Goal: Check status: Check status

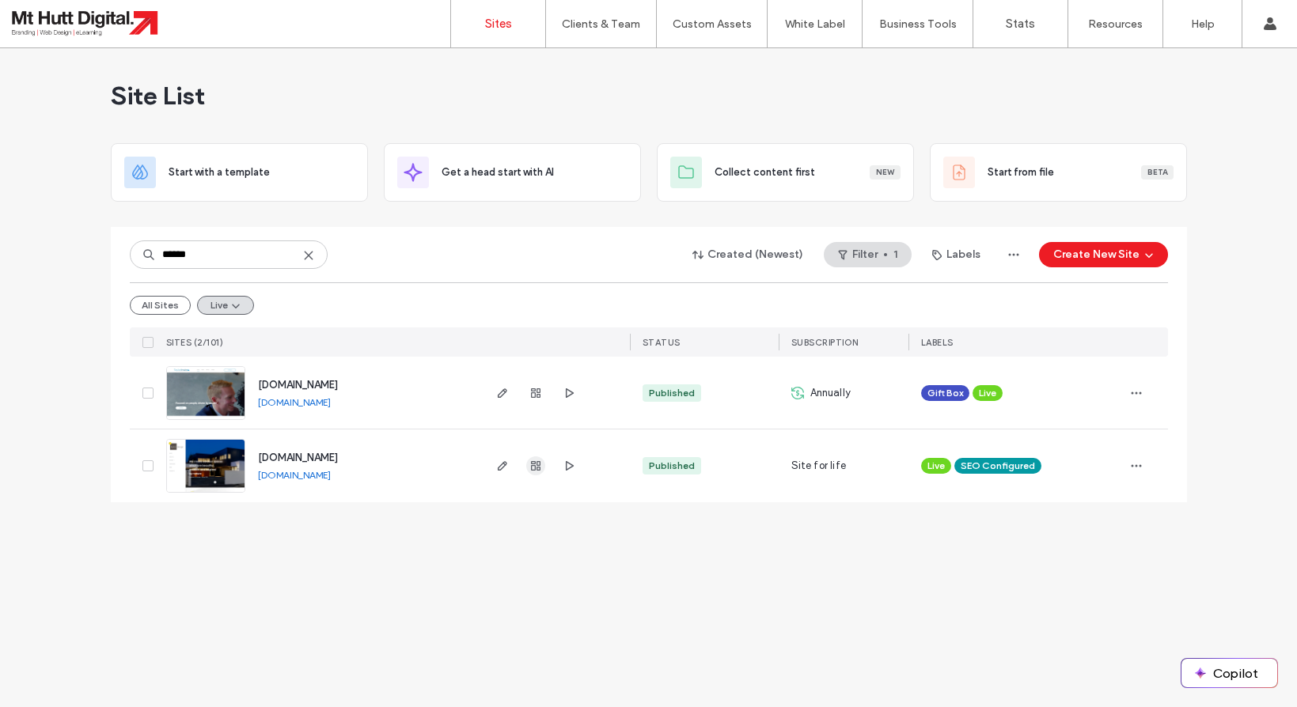
type input "******"
click at [536, 464] on icon "button" at bounding box center [535, 466] width 13 height 13
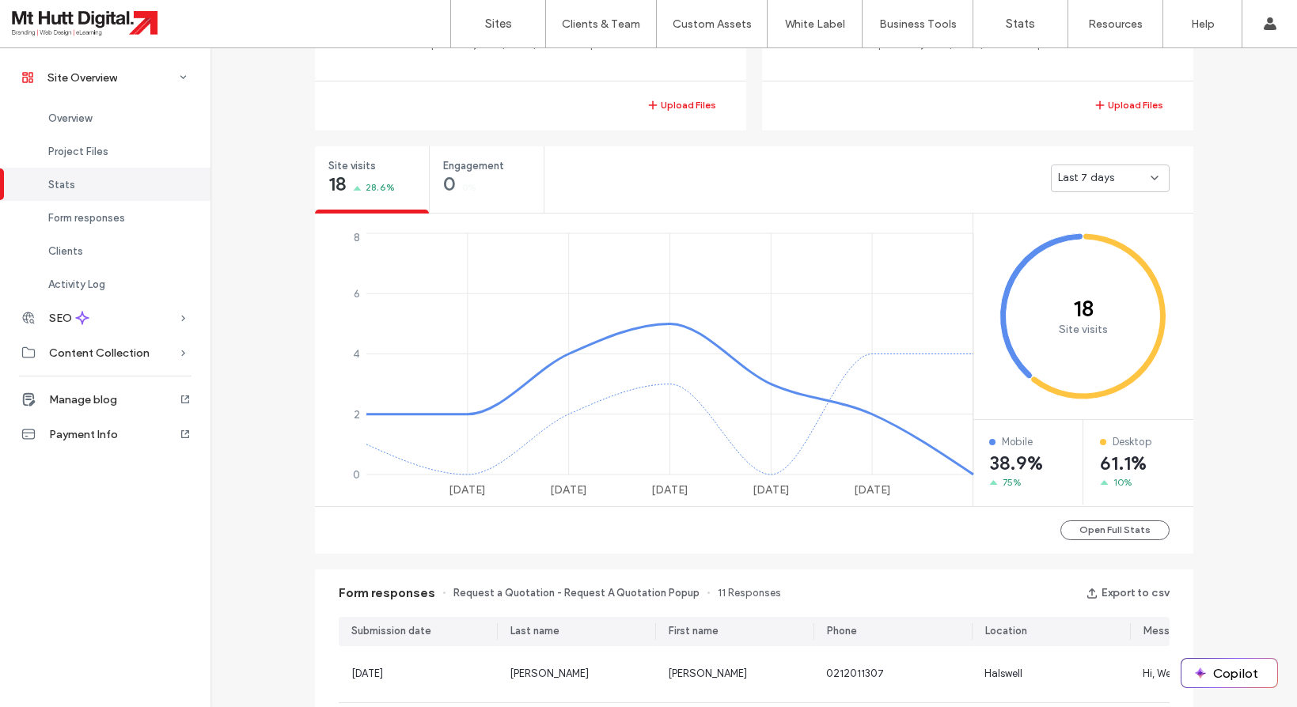
scroll to position [505, 0]
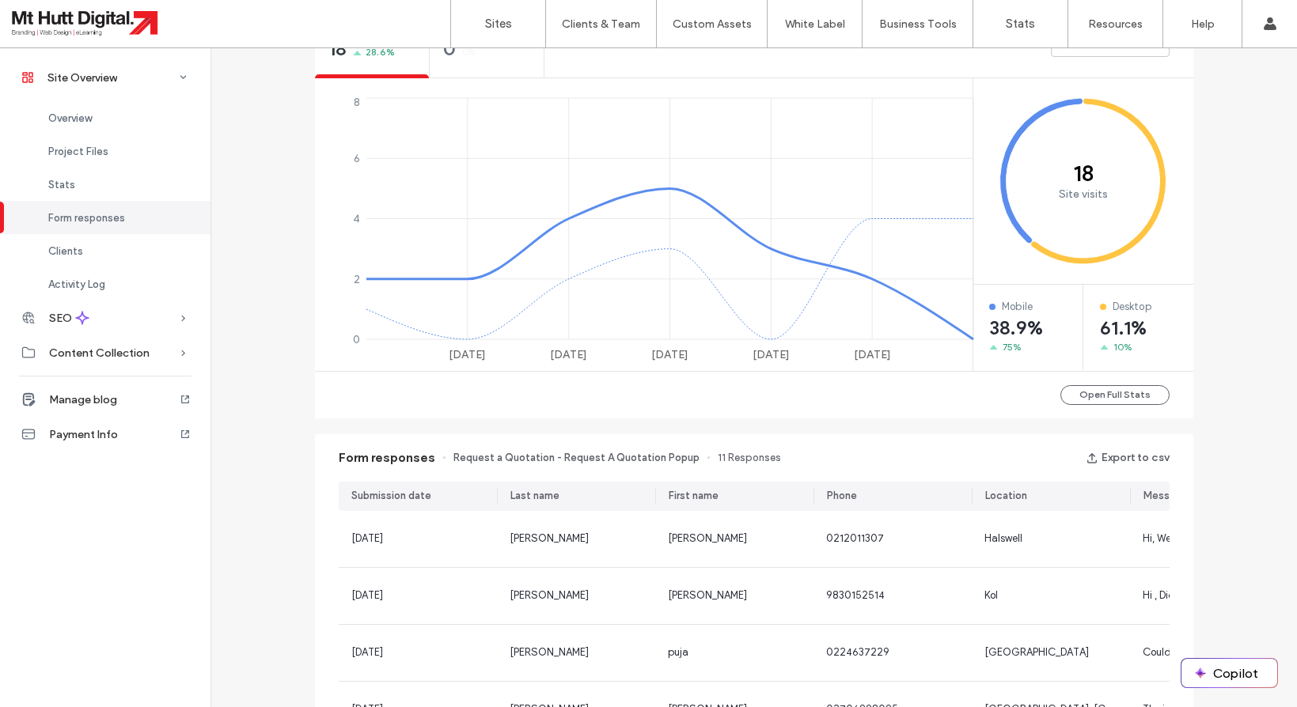
scroll to position [231, 0]
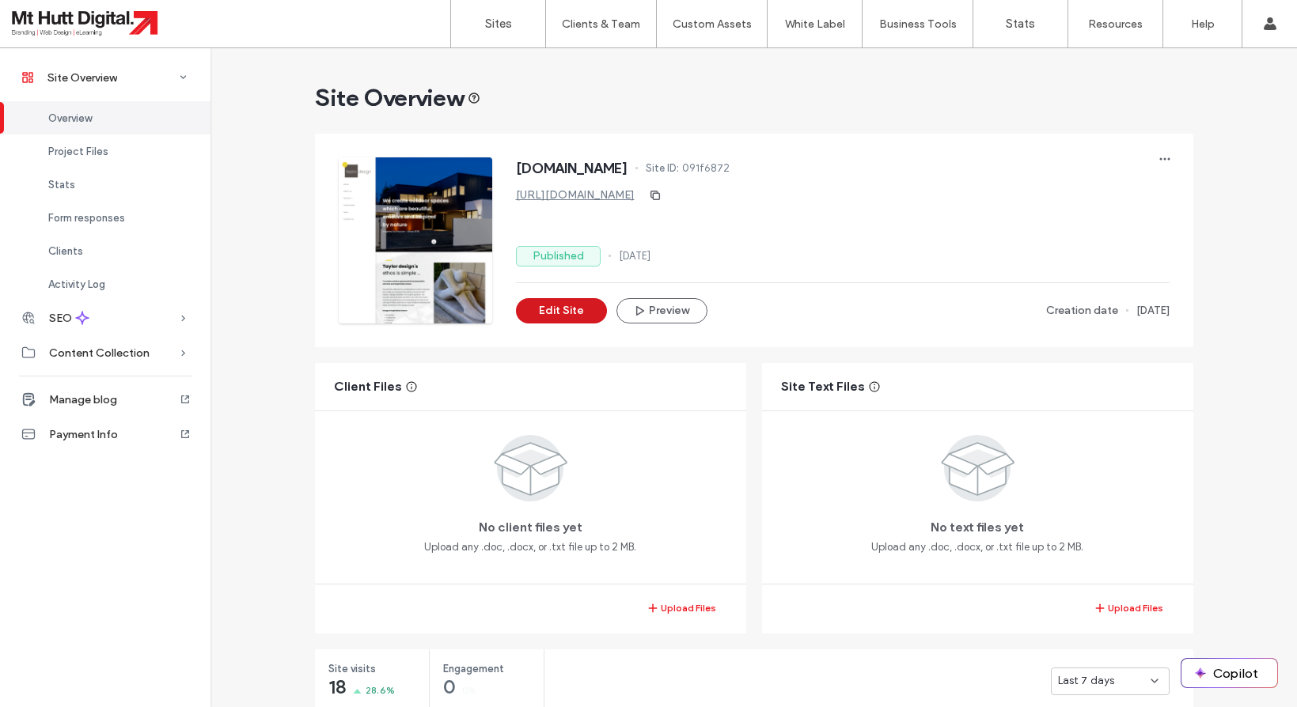
click at [562, 314] on button "Edit Site" at bounding box center [561, 310] width 91 height 25
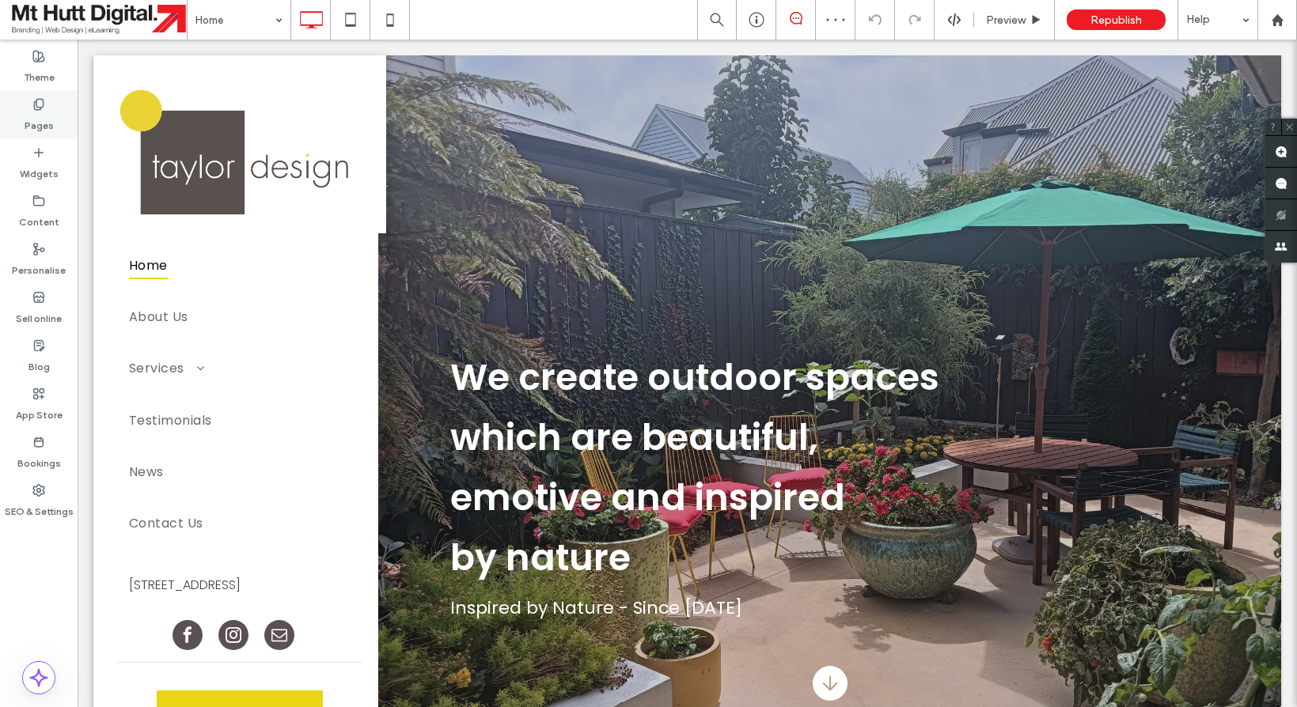
click at [40, 114] on label "Pages" at bounding box center [39, 122] width 29 height 22
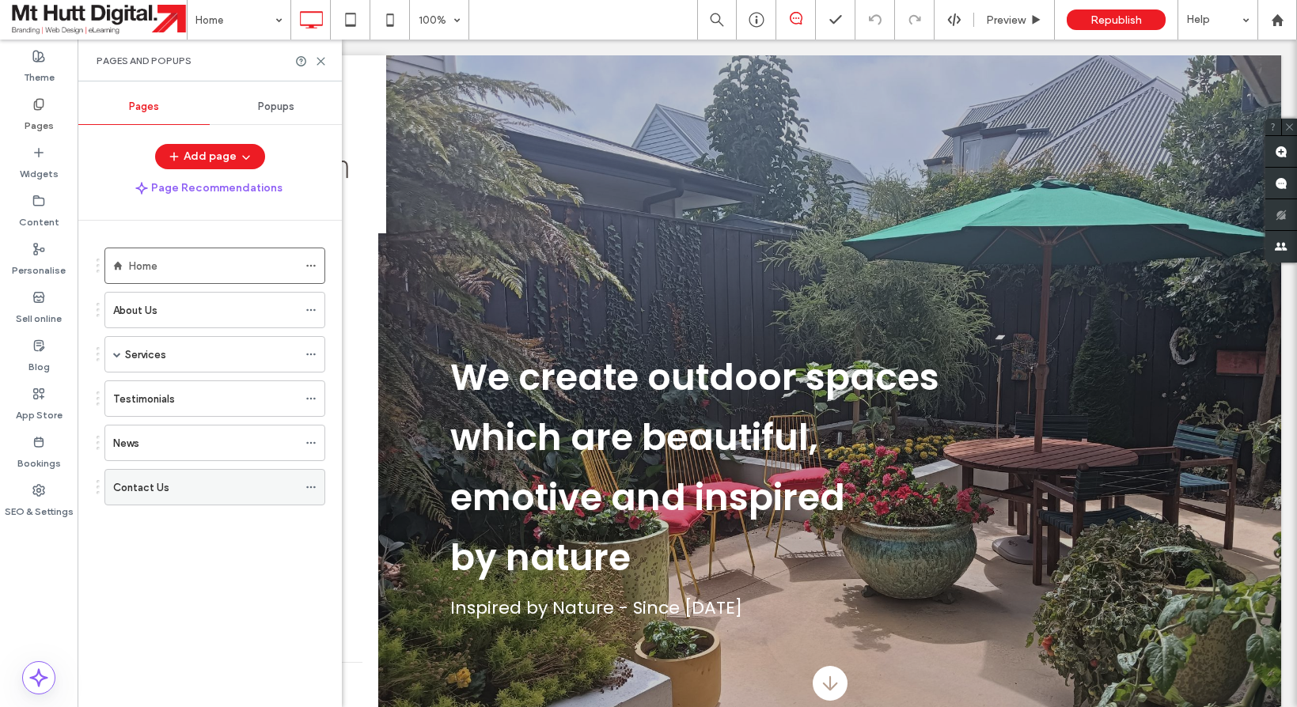
click at [180, 494] on div "Contact Us" at bounding box center [205, 487] width 184 height 17
click at [317, 63] on icon at bounding box center [321, 61] width 12 height 12
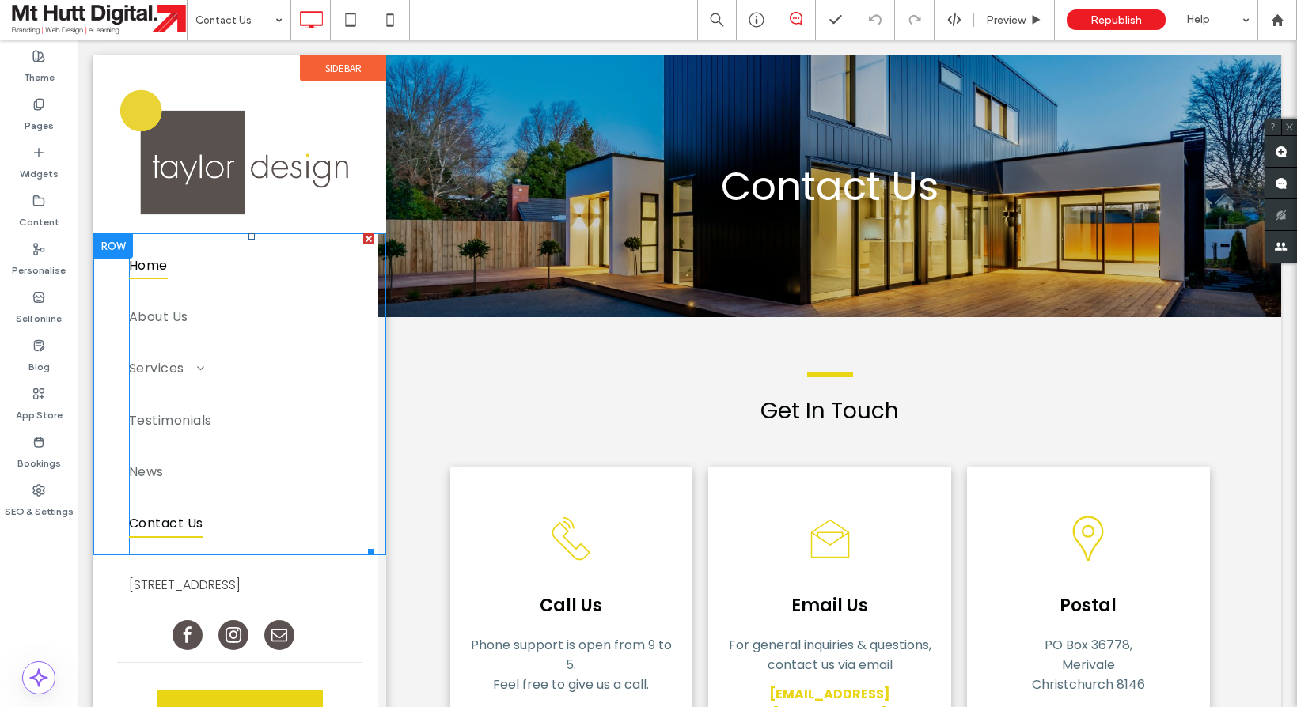
drag, startPoint x: 175, startPoint y: 263, endPoint x: 184, endPoint y: 267, distance: 9.6
click at [175, 263] on link "Home" at bounding box center [251, 264] width 245 height 51
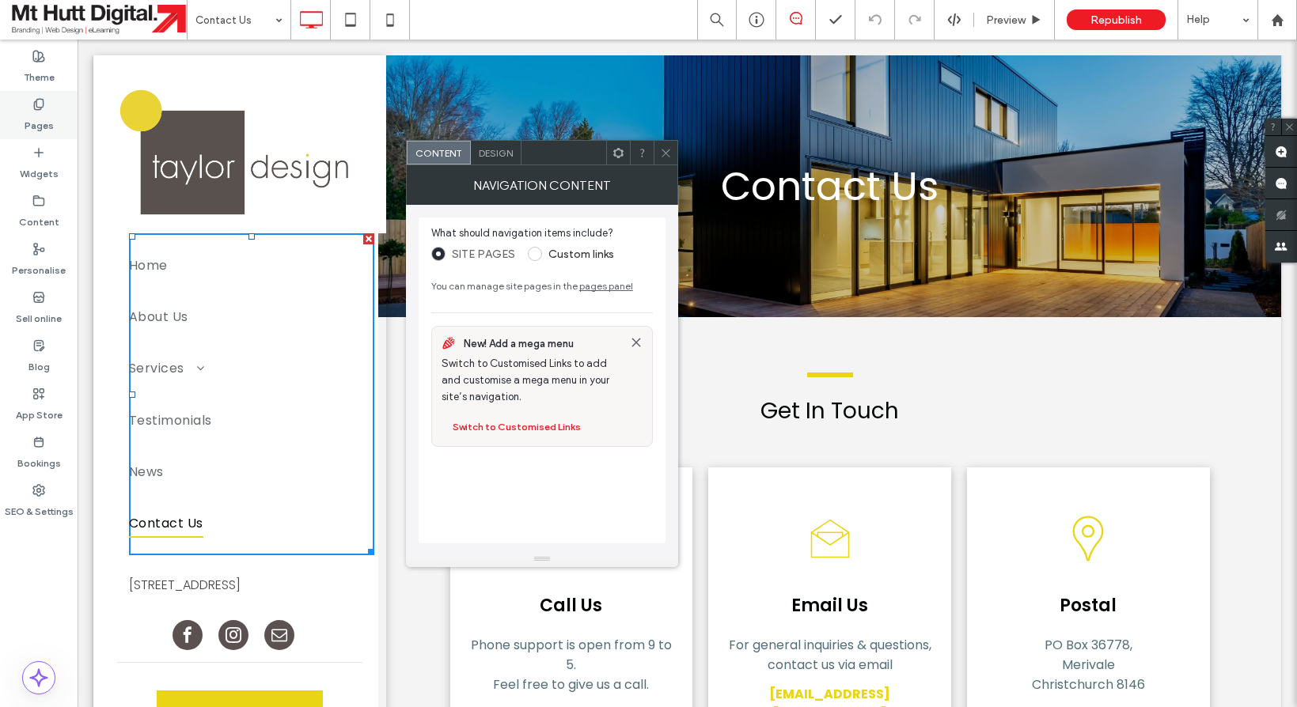
click at [41, 108] on use at bounding box center [38, 104] width 9 height 10
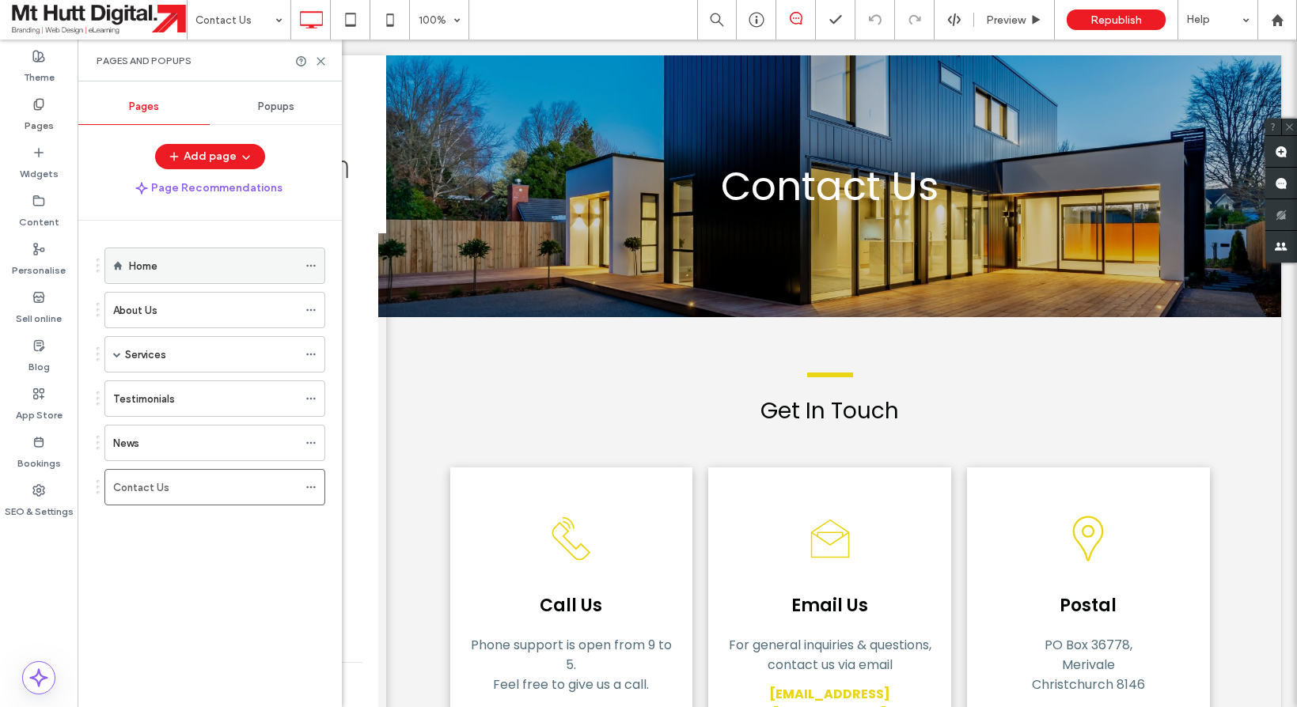
click at [143, 266] on label "Home" at bounding box center [143, 266] width 28 height 28
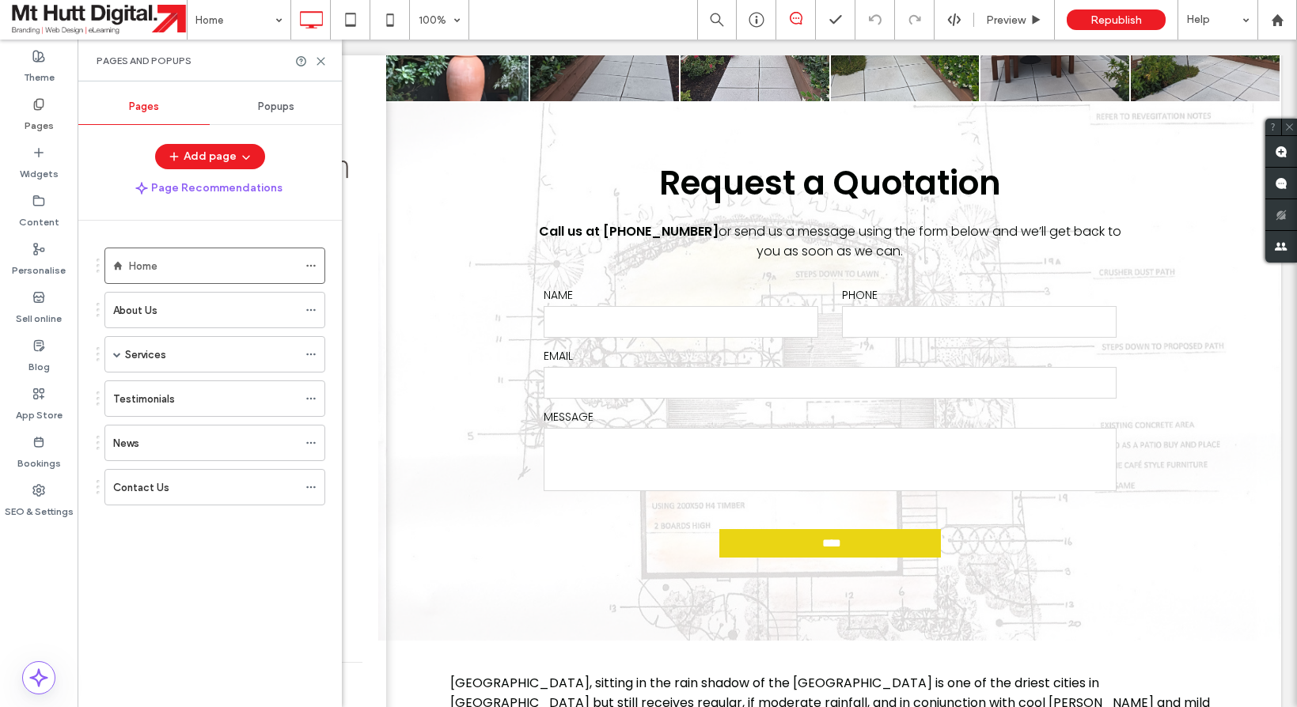
scroll to position [4312, 0]
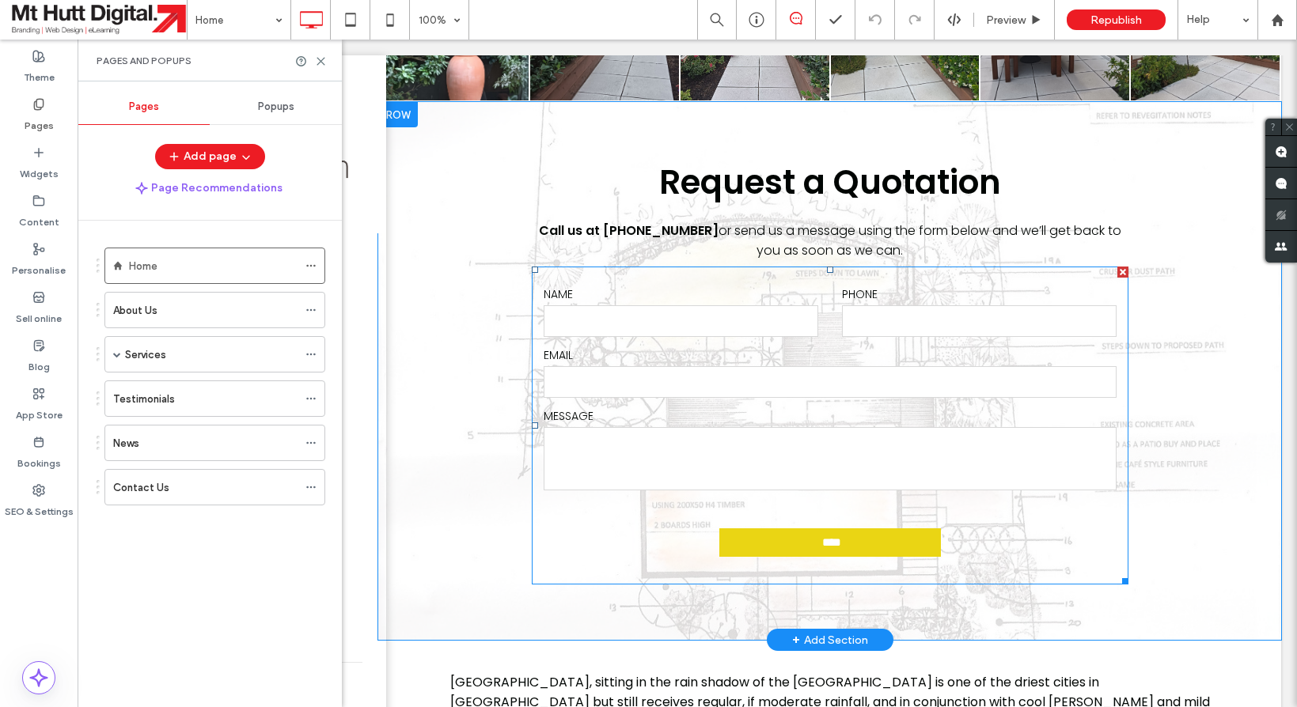
click at [665, 267] on form "NAME PHONE EMAIL MESSAGE ****" at bounding box center [830, 426] width 596 height 318
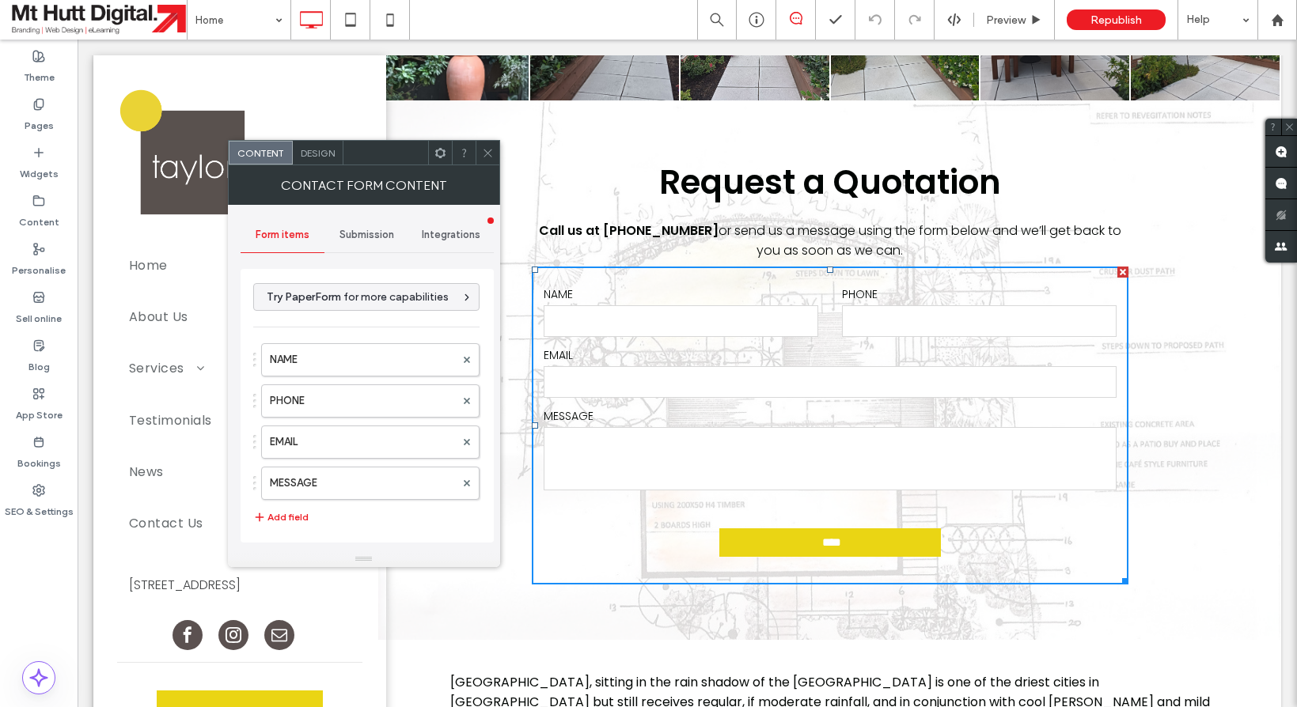
click at [366, 237] on span "Submission" at bounding box center [366, 235] width 55 height 13
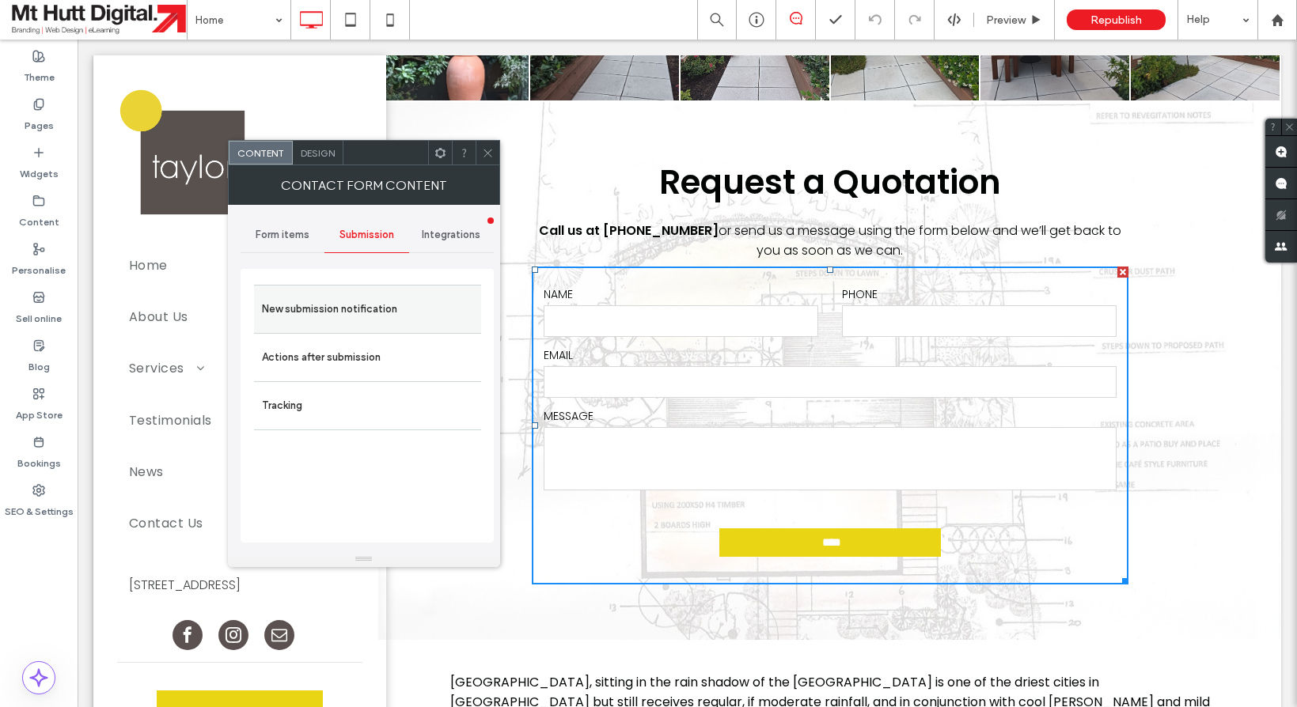
click at [372, 302] on label "New submission notification" at bounding box center [367, 309] width 211 height 32
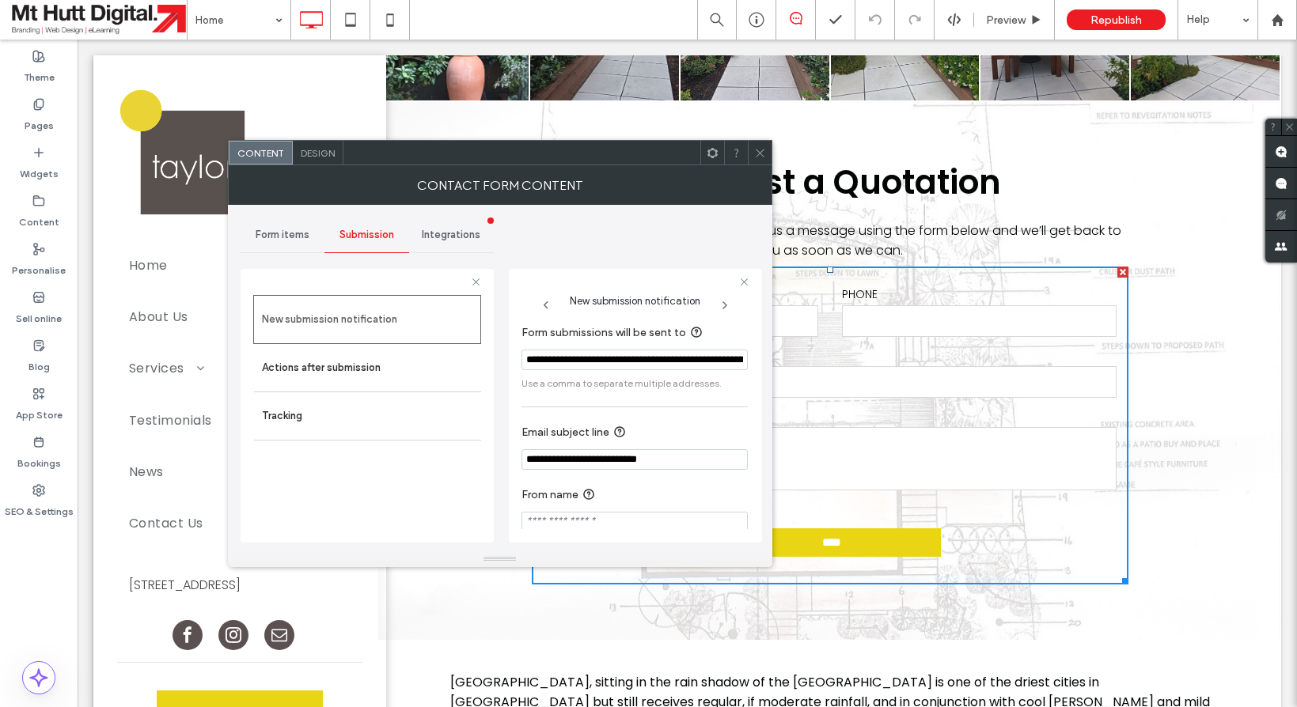
click at [757, 151] on icon at bounding box center [760, 153] width 12 height 12
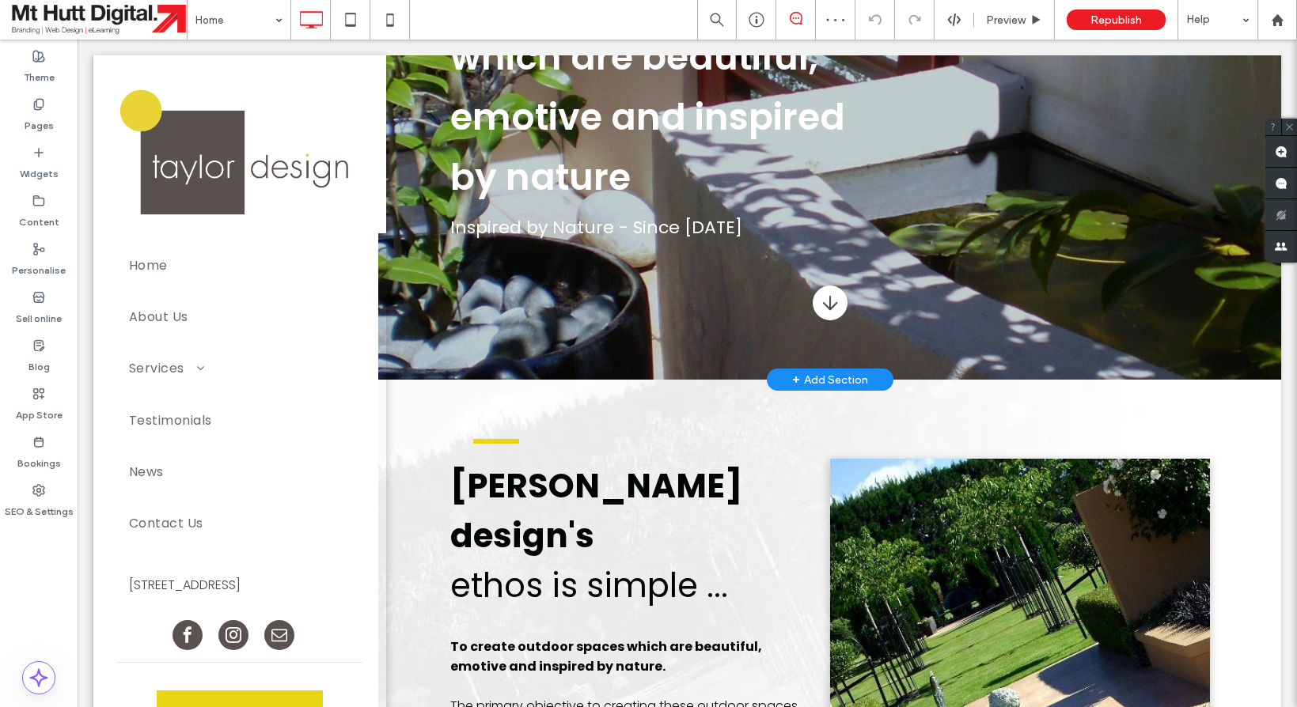
scroll to position [0, 0]
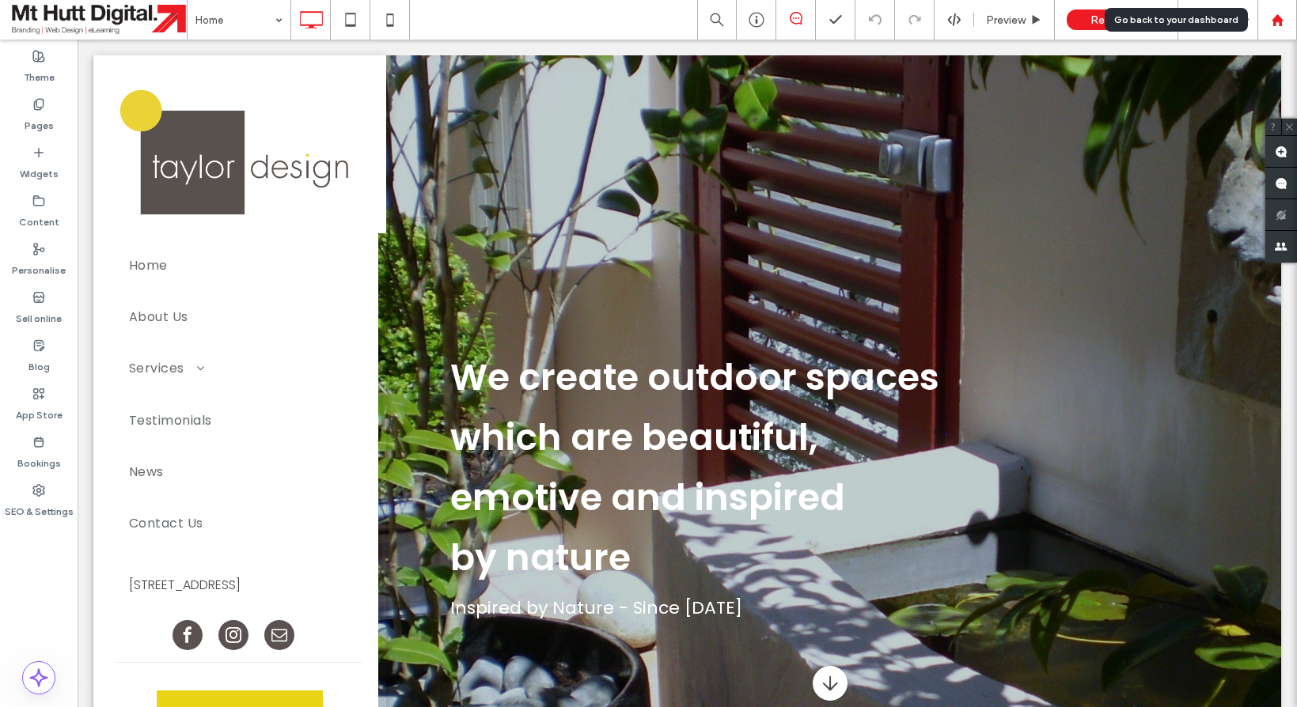
click at [1272, 22] on icon at bounding box center [1276, 19] width 13 height 13
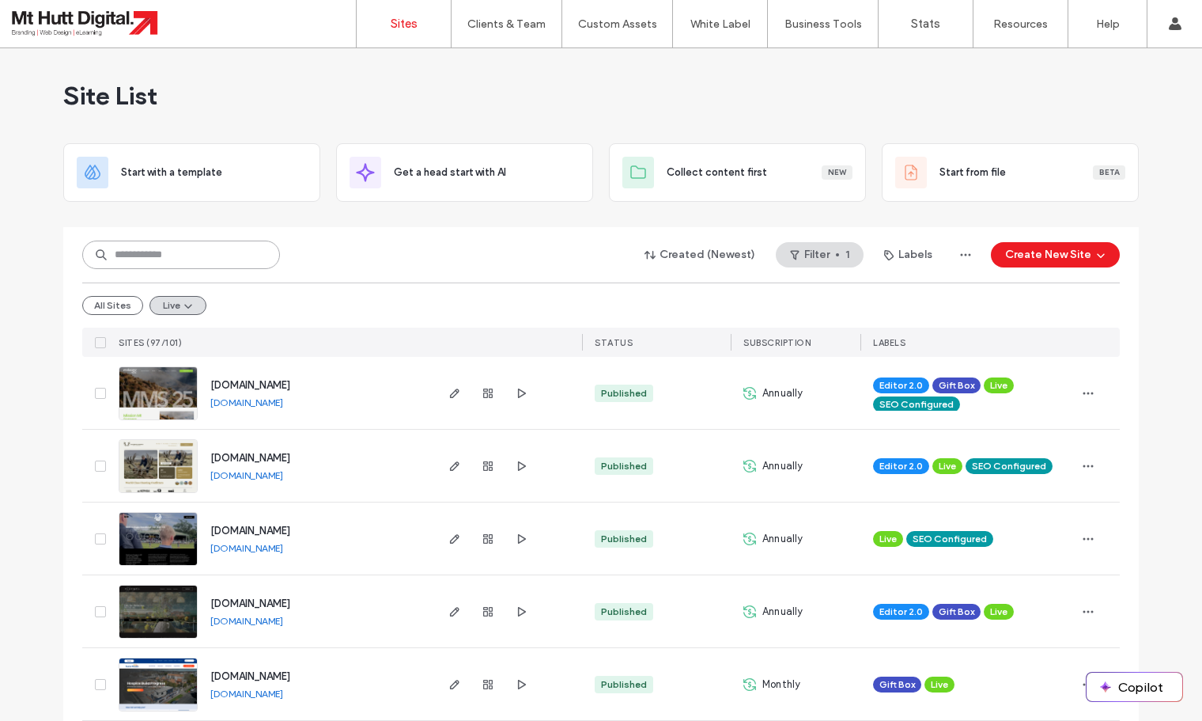
click at [192, 248] on input at bounding box center [181, 254] width 198 height 28
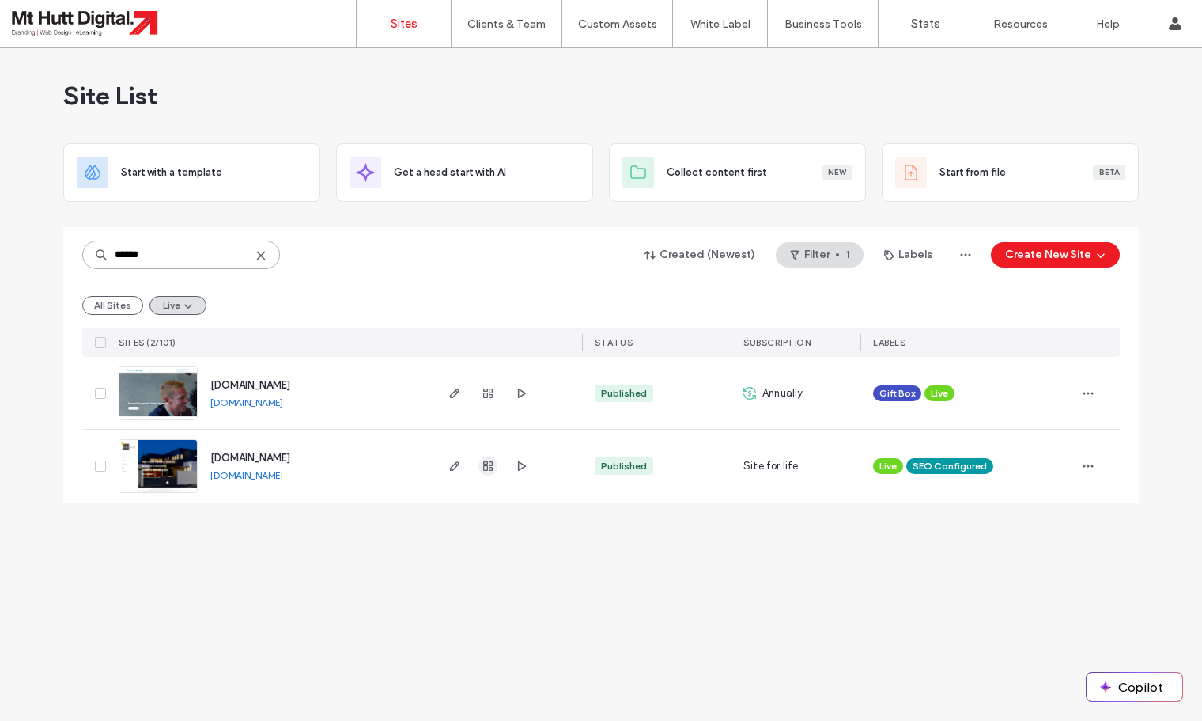
type input "******"
click at [489, 465] on use "button" at bounding box center [487, 465] width 9 height 9
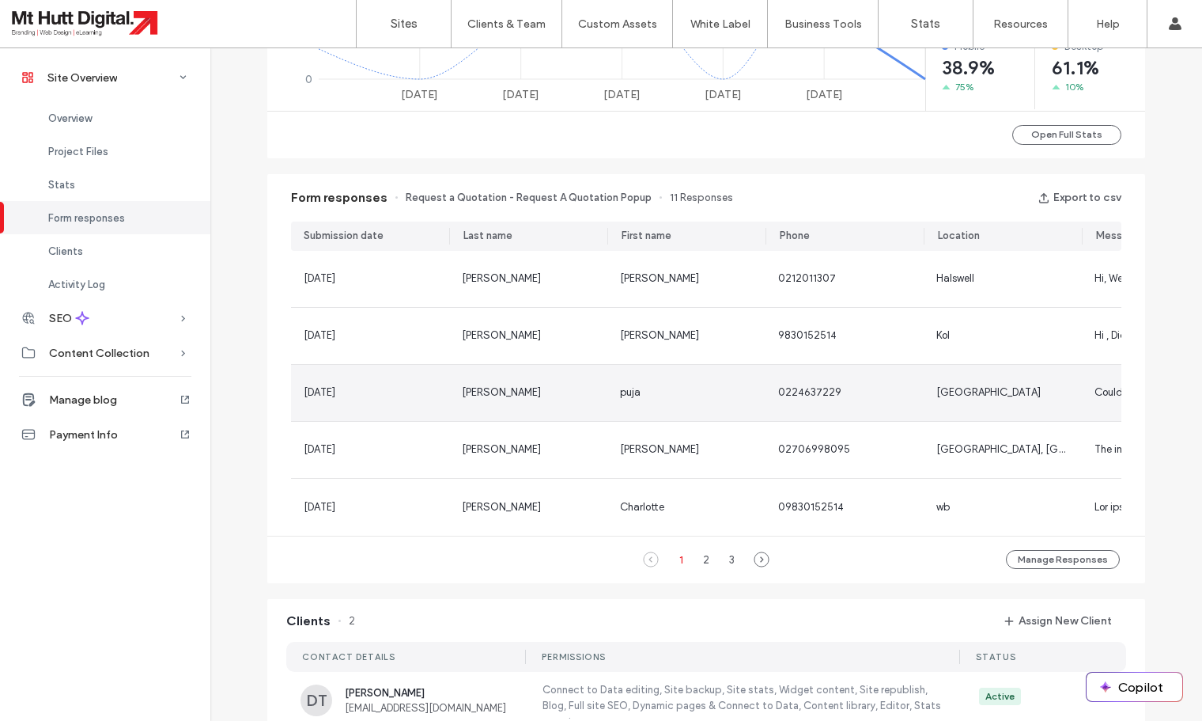
scroll to position [907, 0]
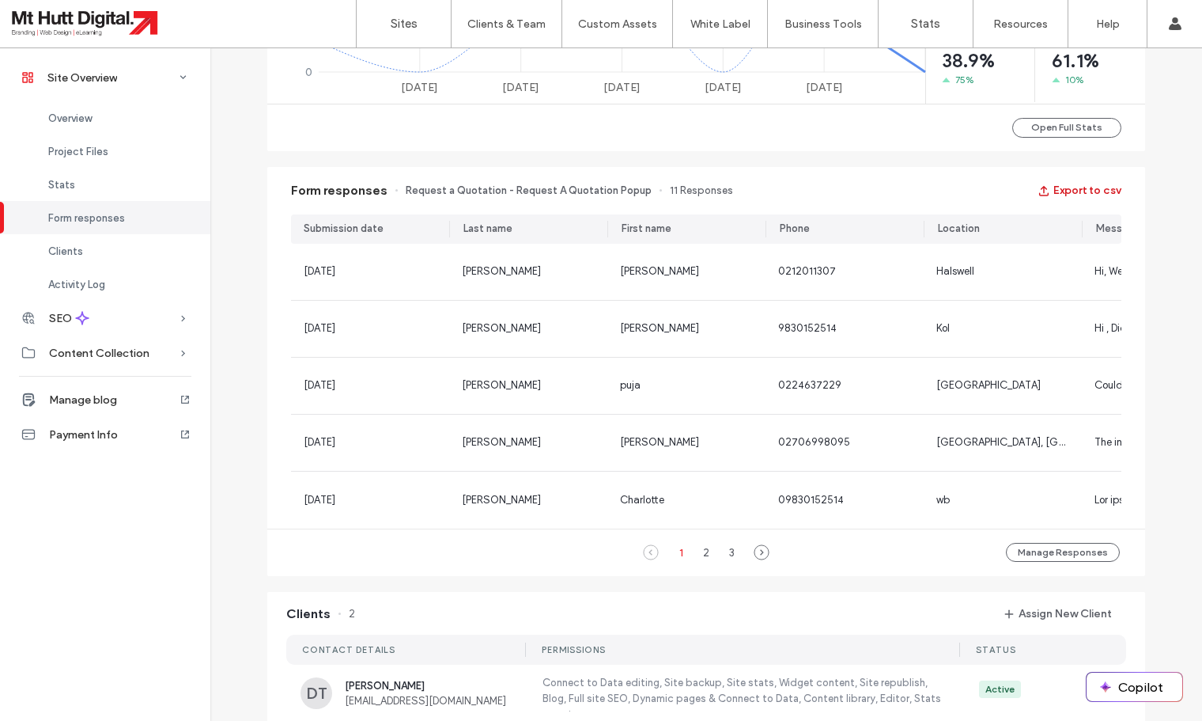
click at [1076, 191] on button "Export to csv" at bounding box center [1080, 190] width 84 height 25
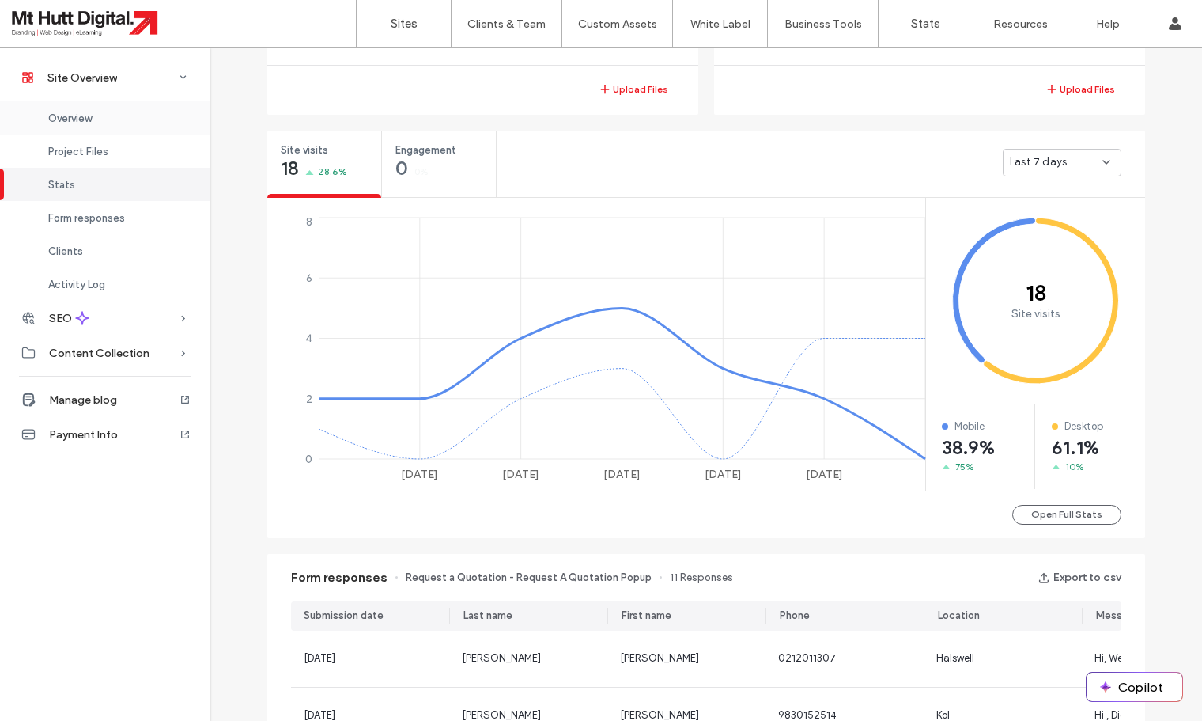
scroll to position [517, 0]
click at [1093, 165] on div "Last 7 days" at bounding box center [1056, 165] width 93 height 16
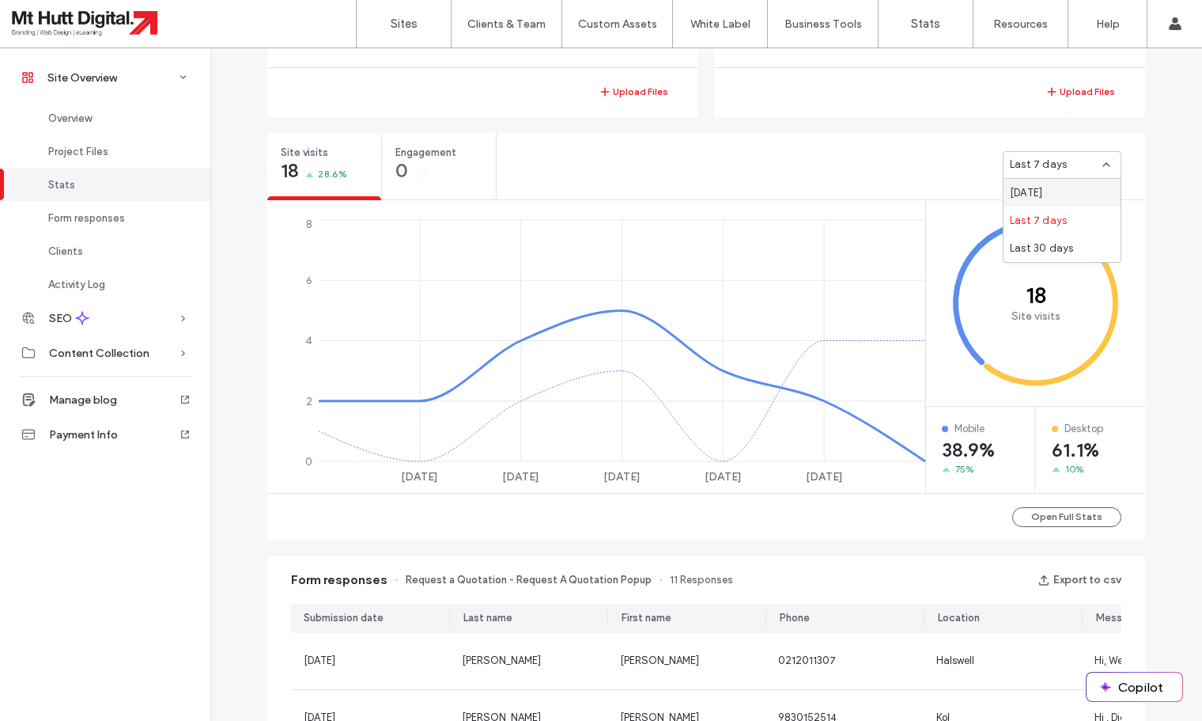
click at [1093, 165] on div "Last 7 days" at bounding box center [1056, 165] width 93 height 16
click at [1058, 513] on button "Open Full Stats" at bounding box center [1067, 517] width 109 height 20
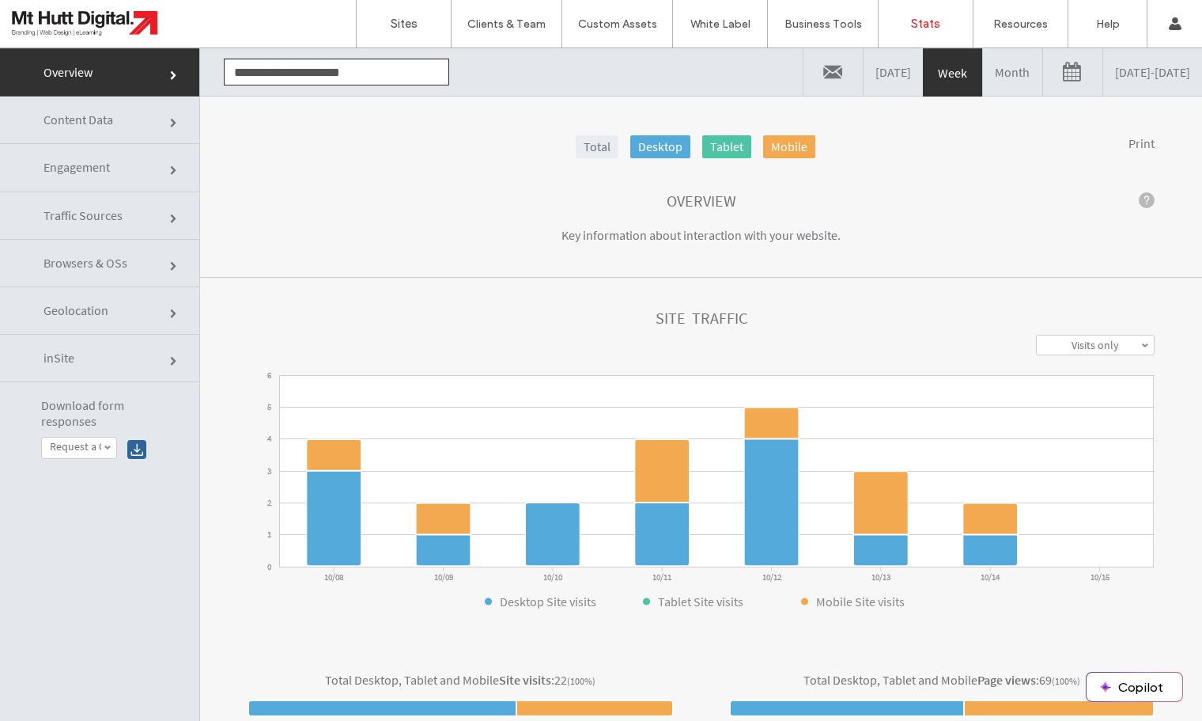
click at [1043, 75] on link at bounding box center [1072, 71] width 59 height 47
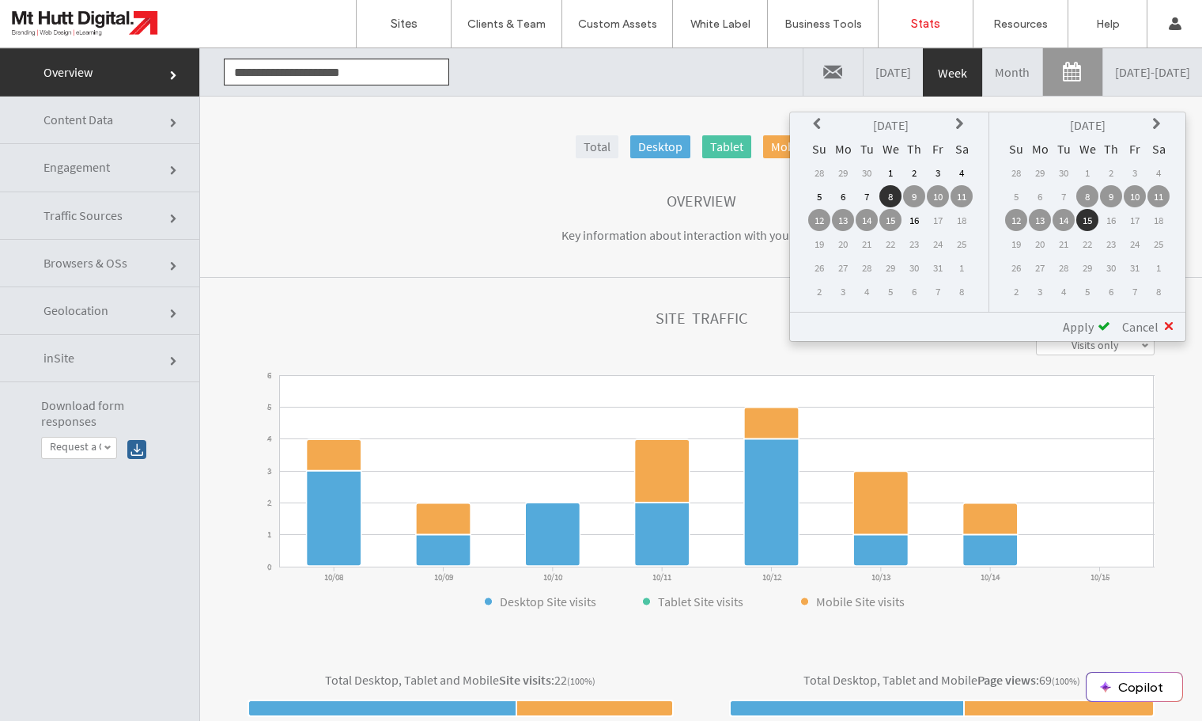
click at [816, 123] on icon at bounding box center [819, 124] width 13 height 13
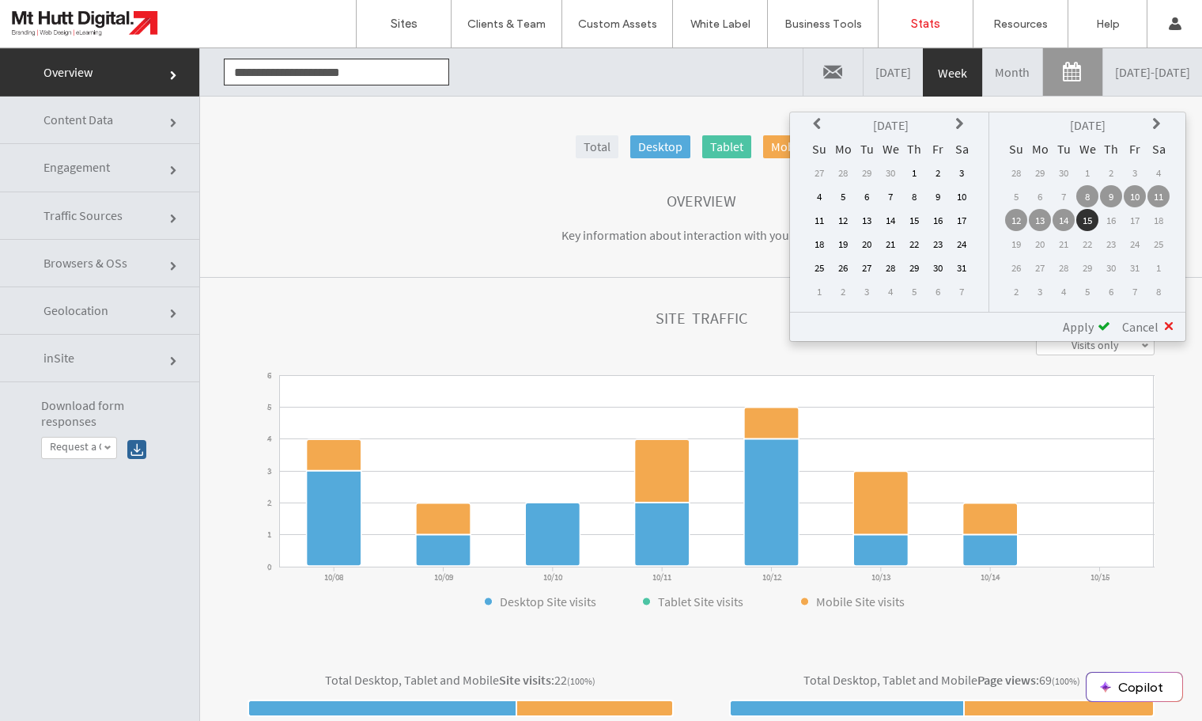
click at [816, 123] on icon at bounding box center [819, 124] width 13 height 13
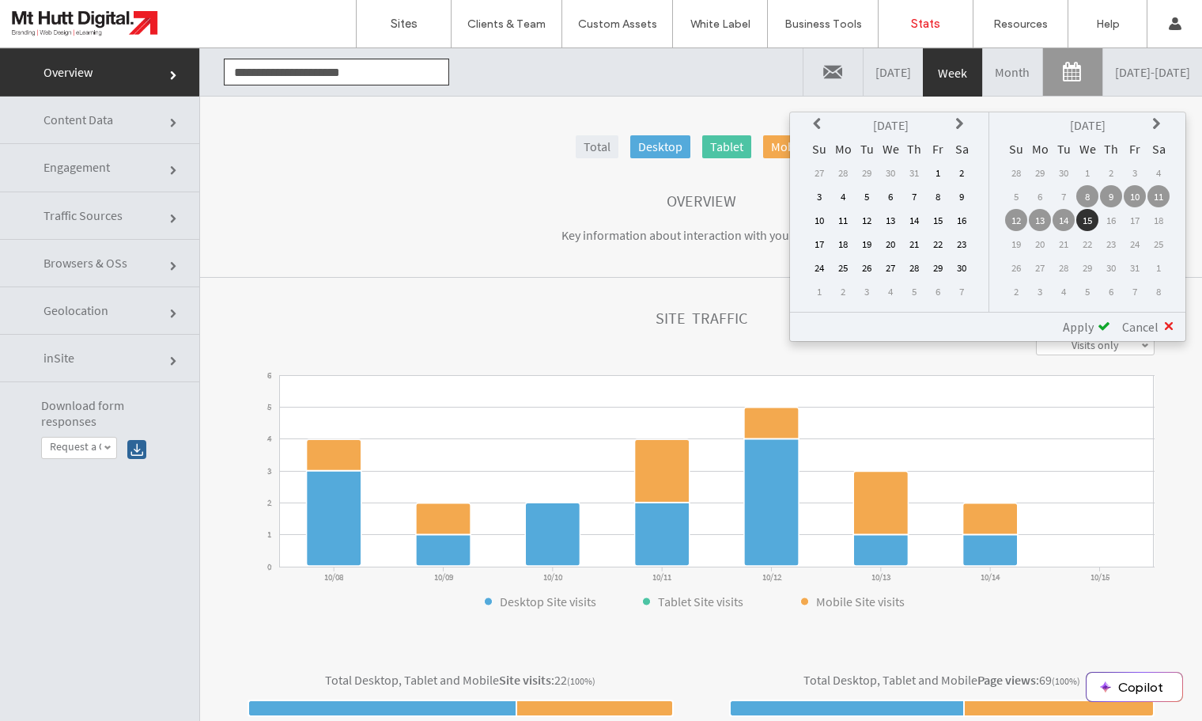
click at [816, 123] on icon at bounding box center [819, 124] width 13 height 13
click at [865, 171] on td "1" at bounding box center [867, 172] width 22 height 22
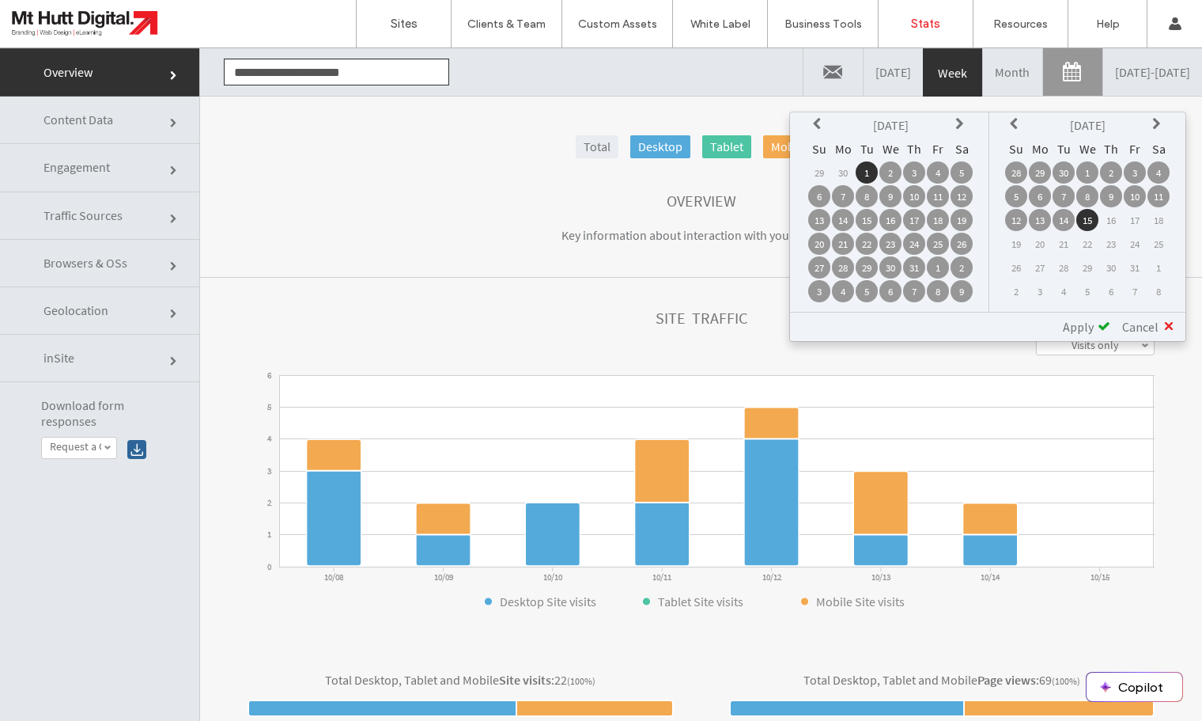
click at [1150, 123] on th at bounding box center [1159, 125] width 22 height 22
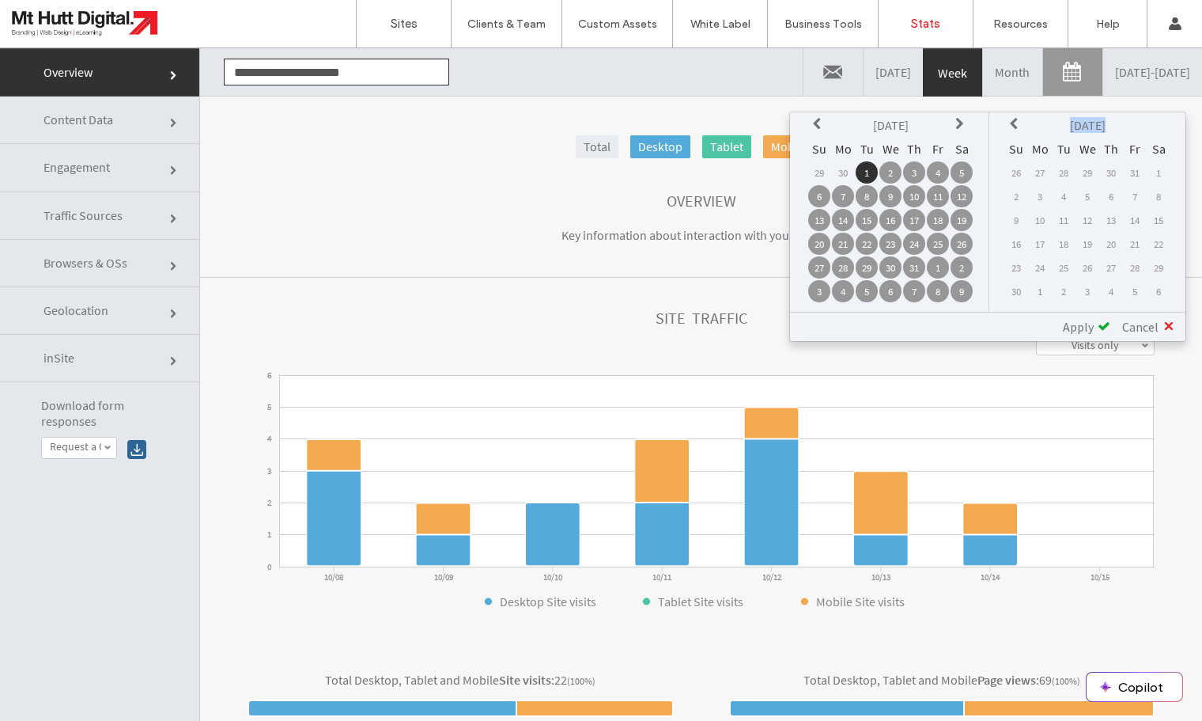
click at [1150, 123] on th at bounding box center [1159, 125] width 22 height 22
click at [1013, 123] on icon at bounding box center [1016, 124] width 13 height 13
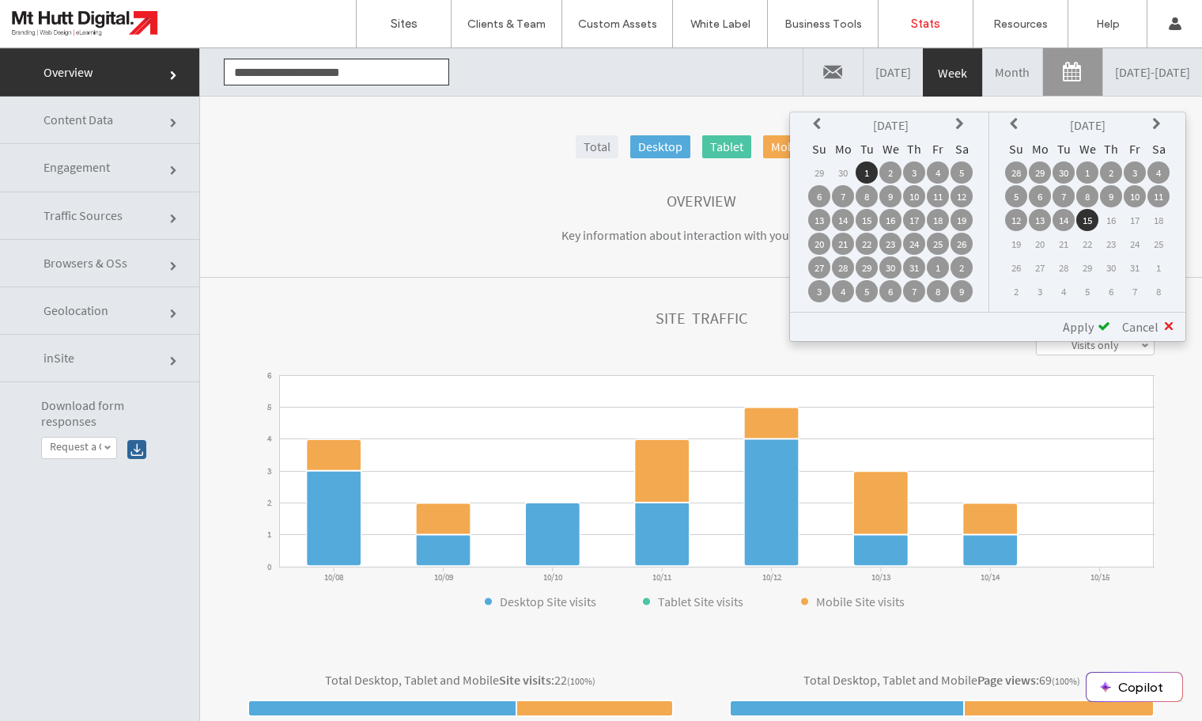
click at [1066, 172] on td "30" at bounding box center [1064, 172] width 22 height 22
click at [1092, 327] on span "Apply" at bounding box center [1078, 327] width 31 height 16
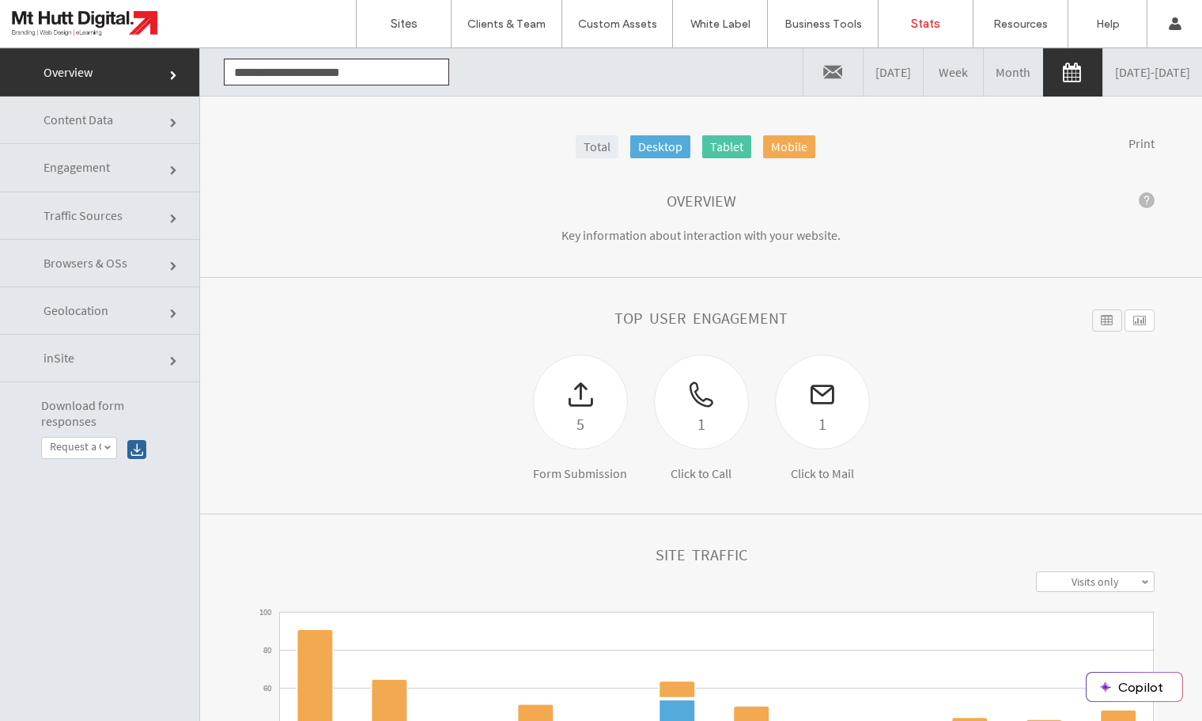
click at [91, 173] on span "Engagement" at bounding box center [77, 167] width 66 height 16
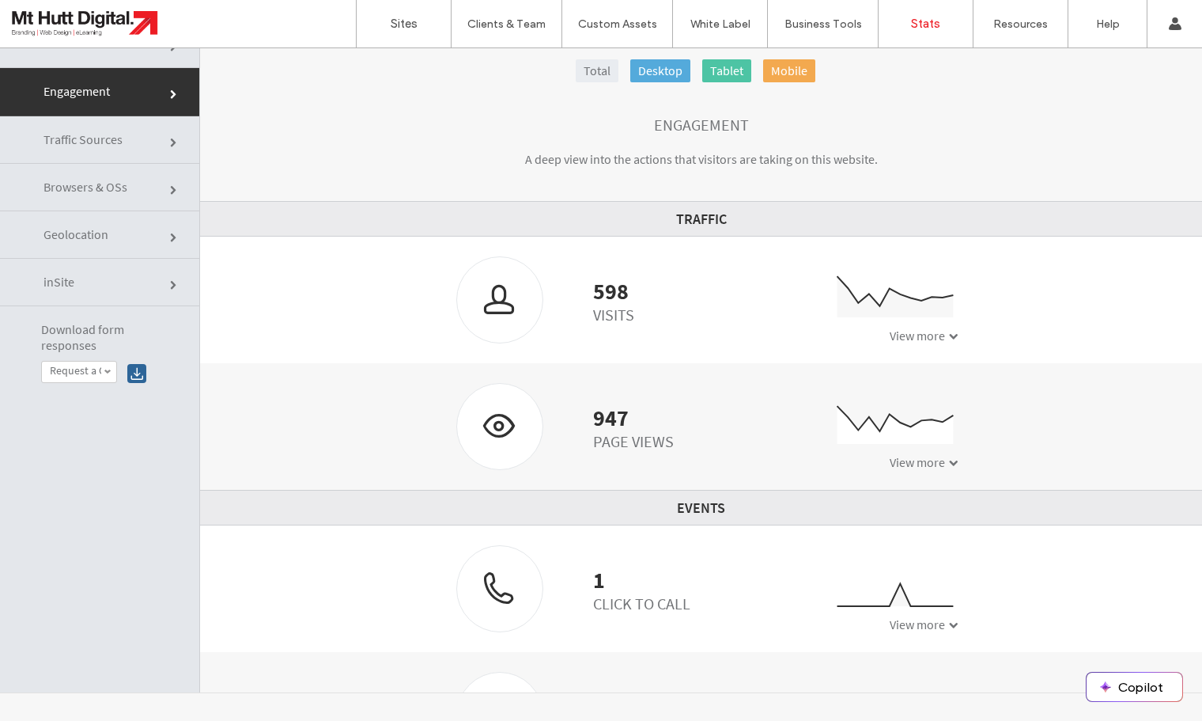
scroll to position [77, 0]
click at [89, 85] on span "Engagement" at bounding box center [77, 90] width 66 height 16
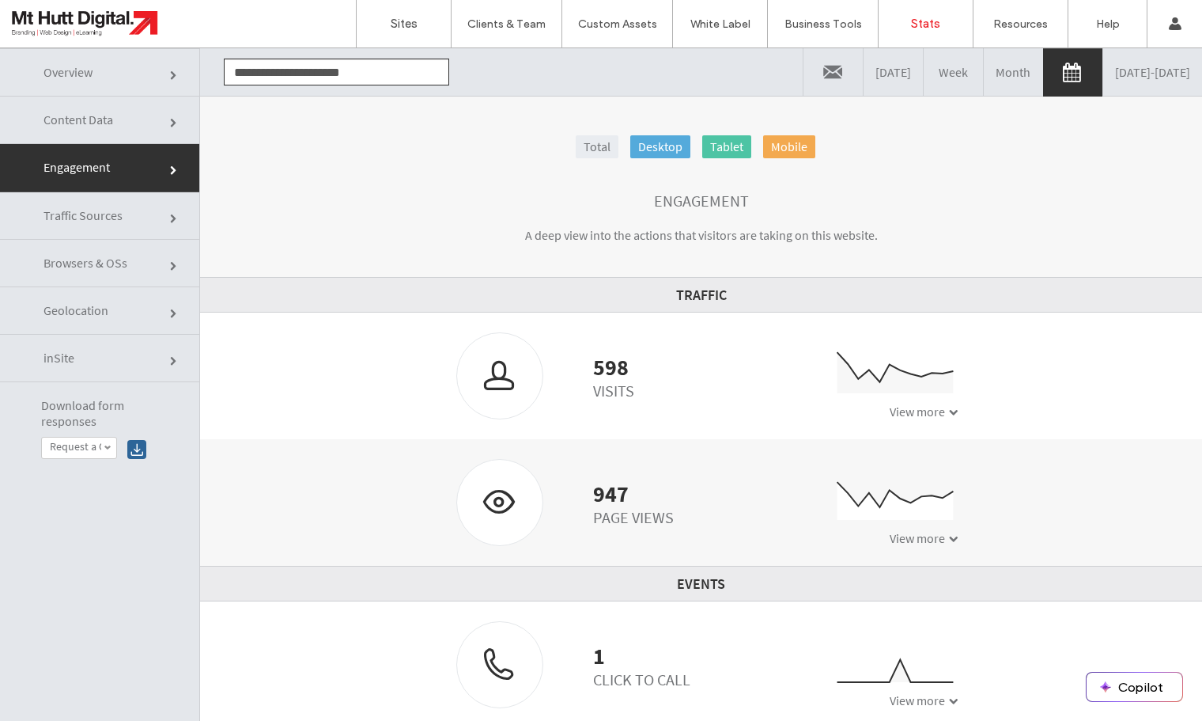
drag, startPoint x: 108, startPoint y: 74, endPoint x: 277, endPoint y: 205, distance: 213.1
click at [108, 74] on link "Overview" at bounding box center [99, 72] width 199 height 48
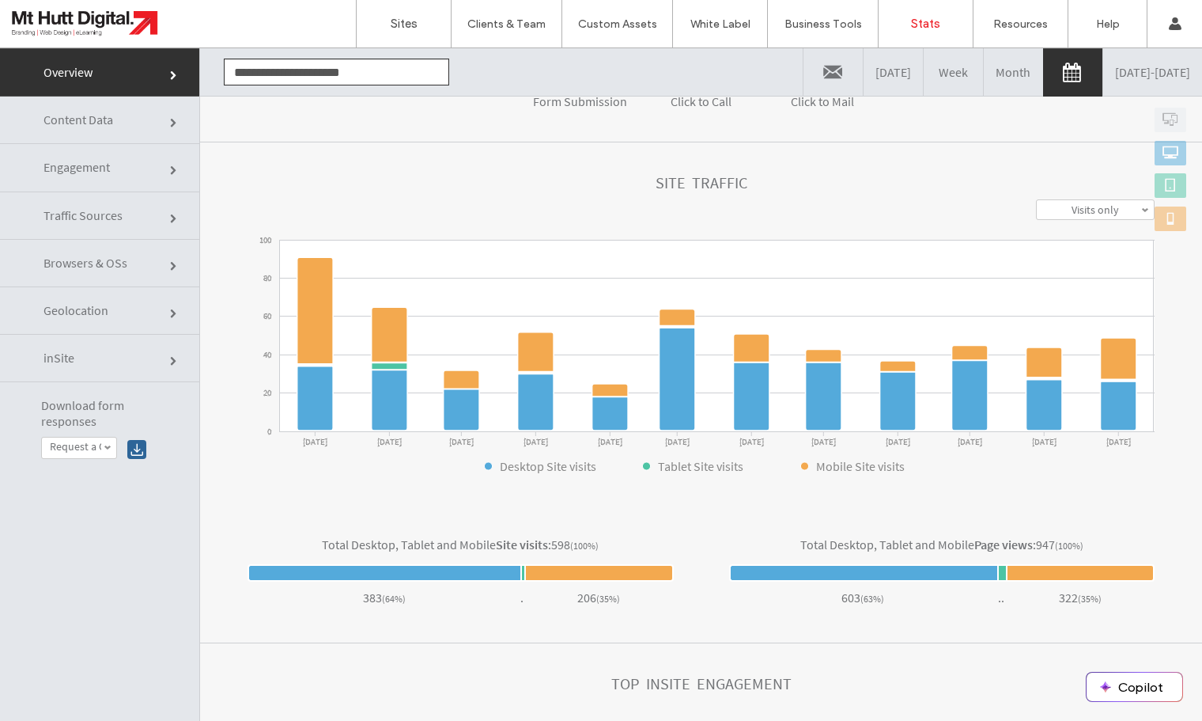
scroll to position [80, 0]
